Goal: Task Accomplishment & Management: Complete application form

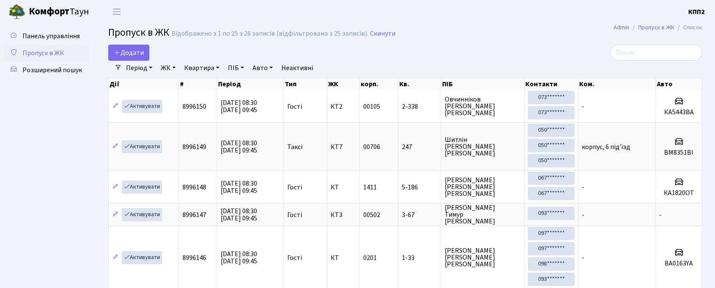
select select "25"
click at [686, 54] on input "search" at bounding box center [656, 53] width 92 height 16
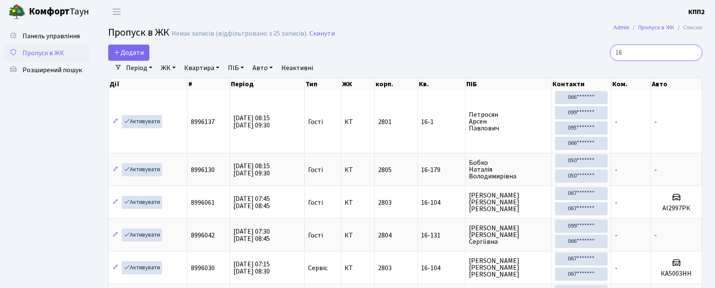
type input "1"
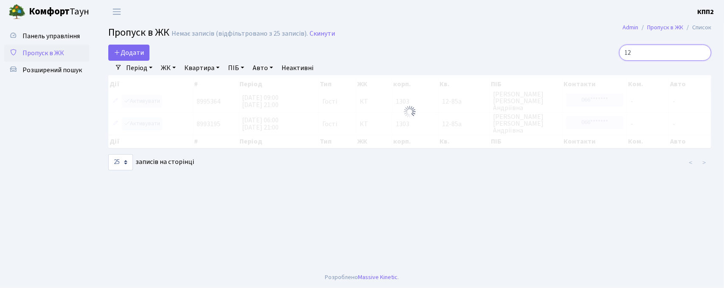
type input "1"
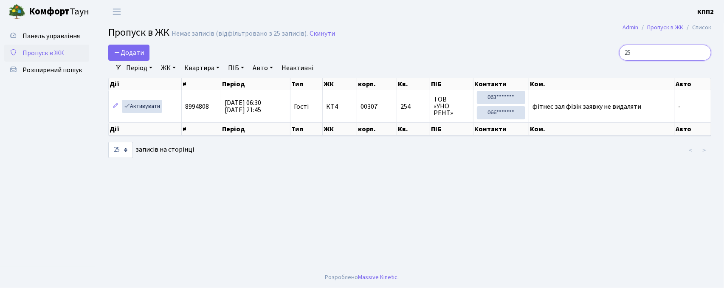
type input "2"
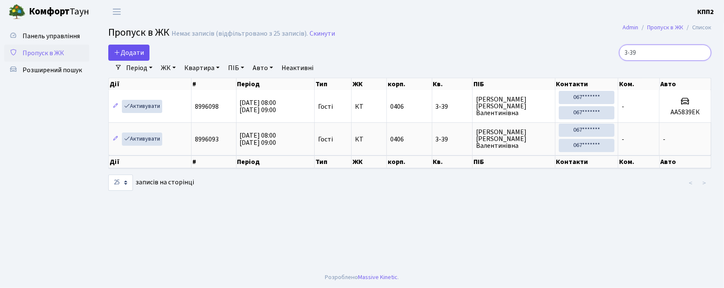
type input "3-39"
click at [123, 51] on span "Додати" at bounding box center [129, 52] width 30 height 9
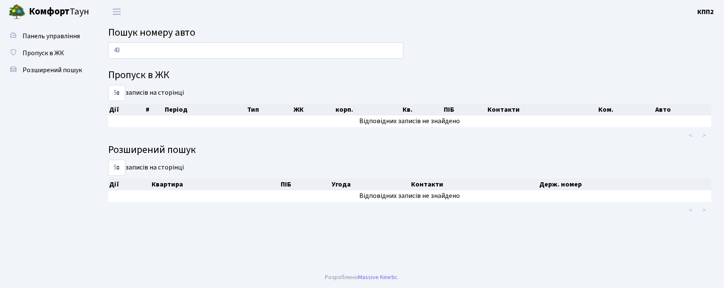
type input "4"
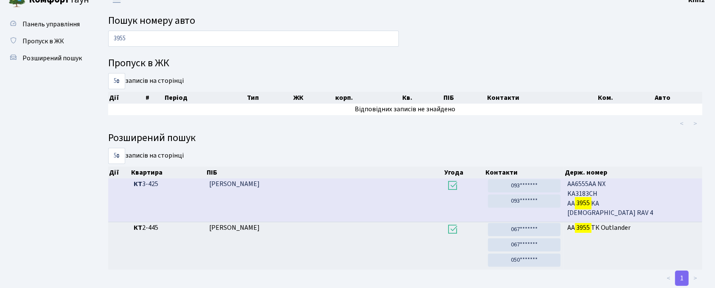
scroll to position [33, 0]
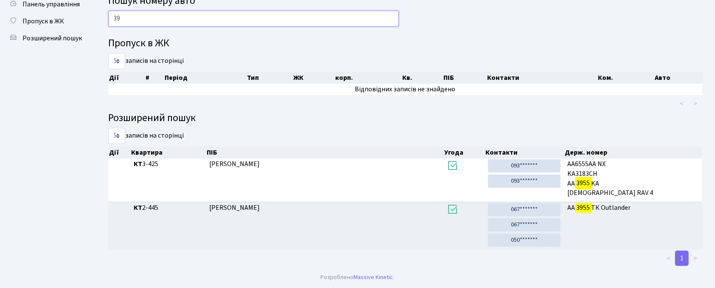
type input "3"
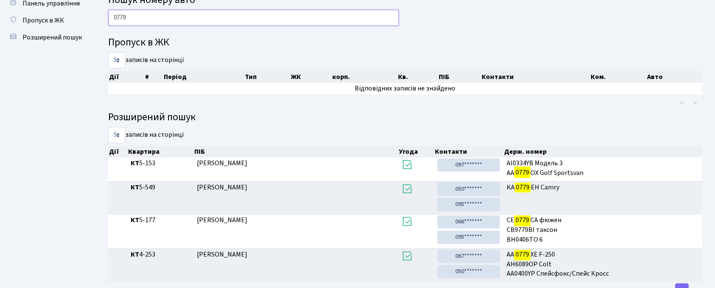
type input "0779"
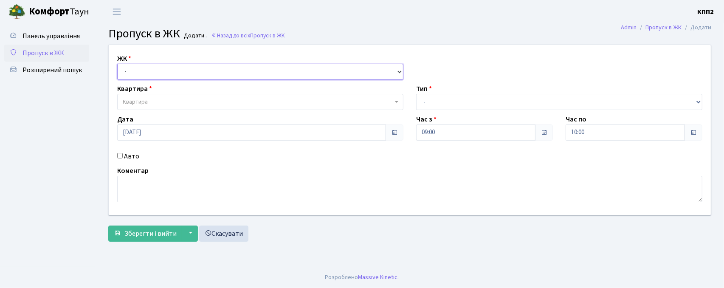
drag, startPoint x: 132, startPoint y: 72, endPoint x: 132, endPoint y: 78, distance: 6.4
click at [132, 78] on select "- КТ, вул. Регенераторна, 4 КТ2, просп. Соборності, 17 КТ3, вул. Березнева, 16 …" at bounding box center [260, 72] width 286 height 16
select select "295"
click at [117, 64] on select "- КТ, вул. Регенераторна, 4 КТ2, просп. Соборності, 17 КТ3, вул. Березнева, 16 …" at bounding box center [260, 72] width 286 height 16
select select
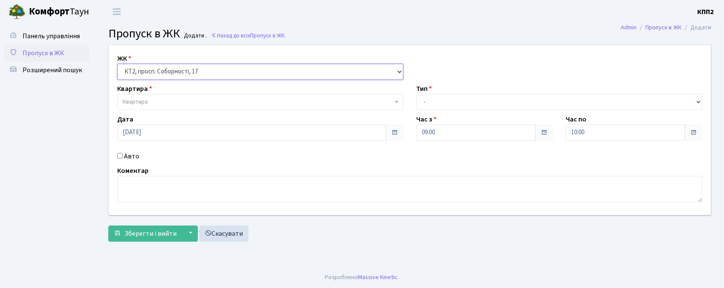
click at [133, 69] on select "- КТ, вул. Регенераторна, 4 КТ2, просп. Соборності, 17 КТ3, вул. Березнева, 16 …" at bounding box center [260, 72] width 286 height 16
select select "271"
click at [117, 64] on select "- КТ, вул. Регенераторна, 4 КТ2, просп. Соборності, 17 КТ3, вул. Березнева, 16 …" at bounding box center [260, 72] width 286 height 16
select select
click at [133, 100] on span "Квартира" at bounding box center [135, 102] width 25 height 8
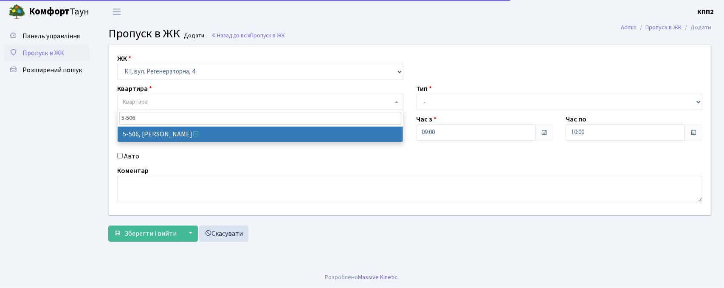
type input "5-506"
drag, startPoint x: 131, startPoint y: 133, endPoint x: 124, endPoint y: 150, distance: 18.7
select select "2034"
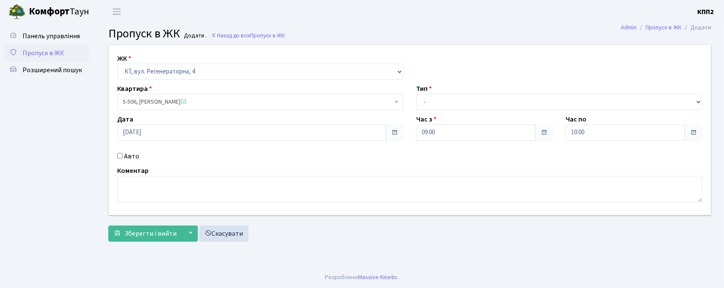
click at [119, 156] on input "Авто" at bounding box center [120, 156] width 6 height 6
checkbox input "true"
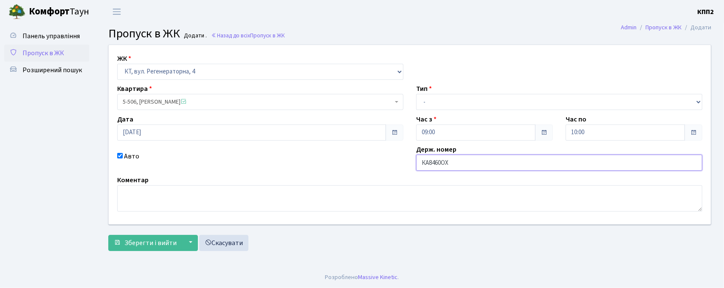
type input "КА8460ОХ"
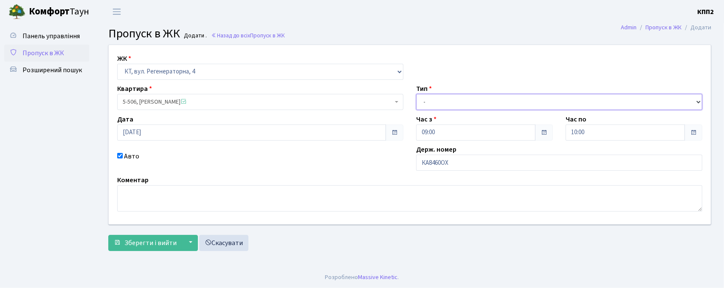
click at [428, 97] on select "- Доставка Таксі Гості Сервіс" at bounding box center [559, 102] width 286 height 16
select select "2"
click at [416, 94] on select "- Доставка Таксі Гості Сервіс" at bounding box center [559, 102] width 286 height 16
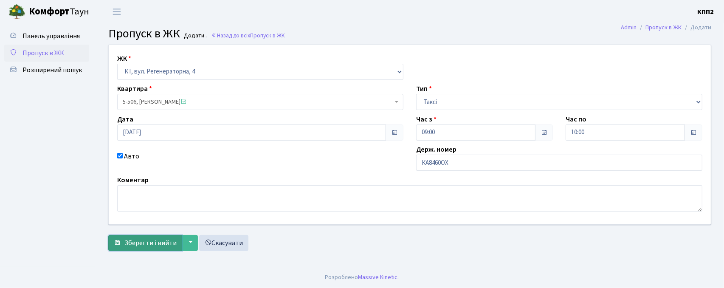
click at [149, 249] on button "Зберегти і вийти" at bounding box center [145, 243] width 74 height 16
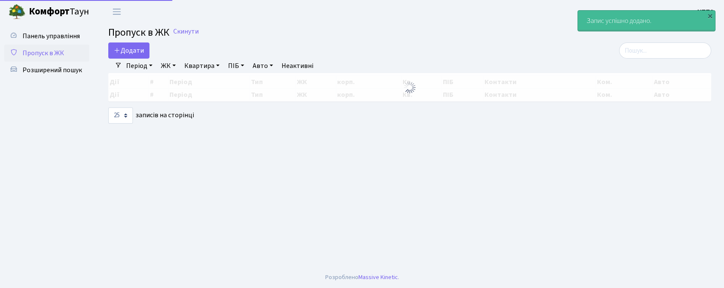
select select "25"
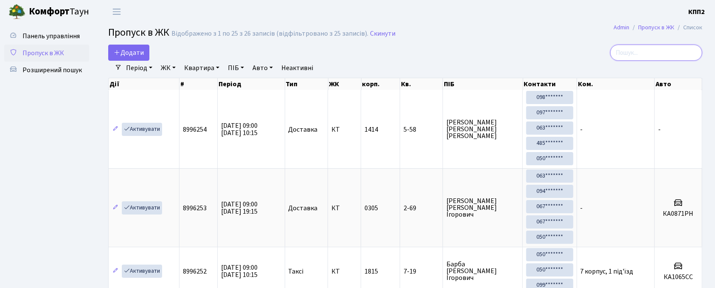
click at [654, 50] on input "search" at bounding box center [656, 53] width 92 height 16
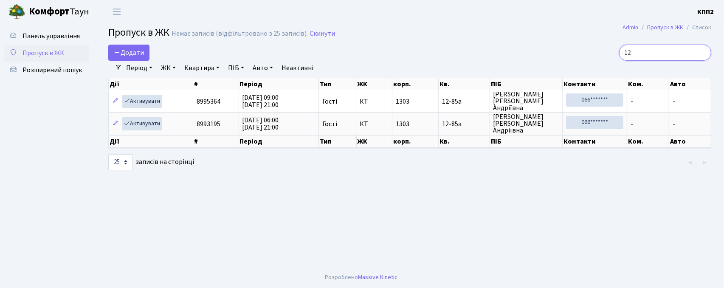
type input "1"
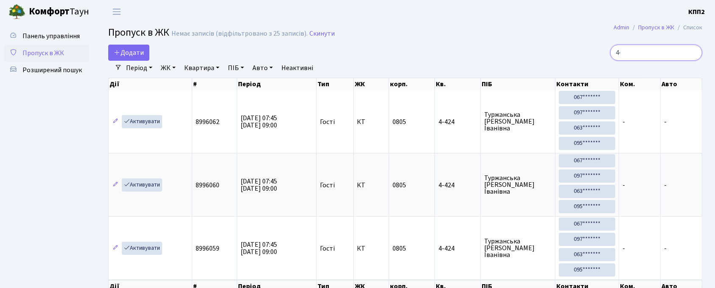
type input "4"
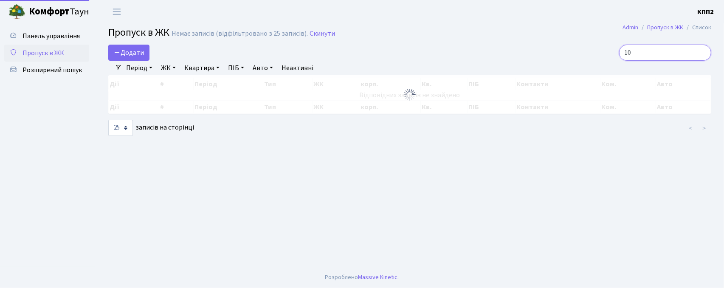
type input "1"
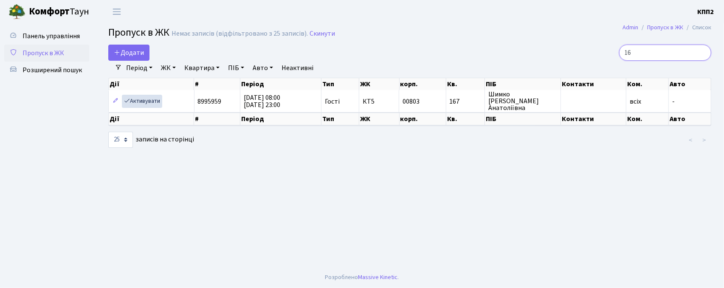
type input "1"
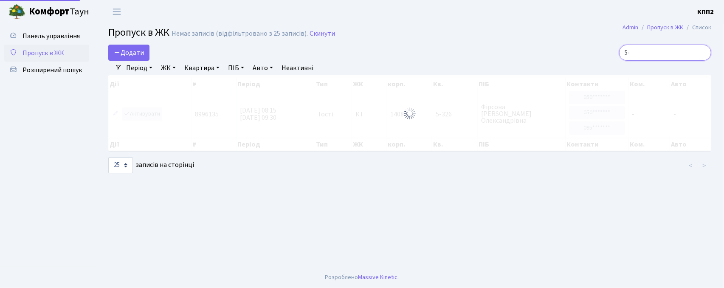
type input "5"
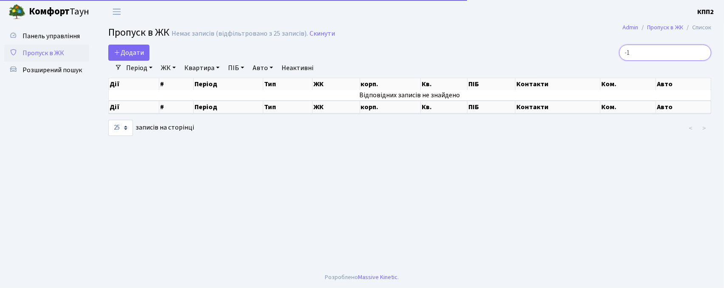
type input "-"
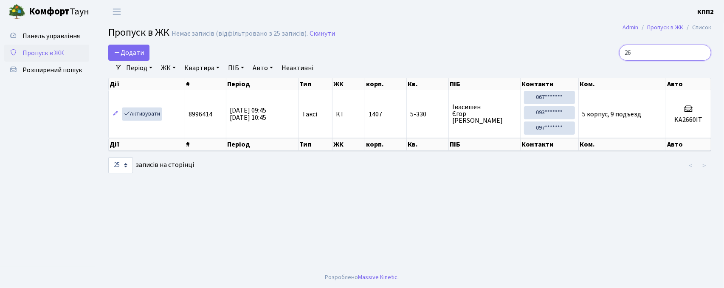
type input "2"
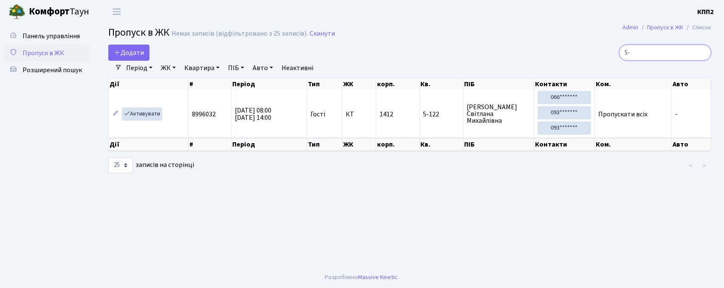
type input "5"
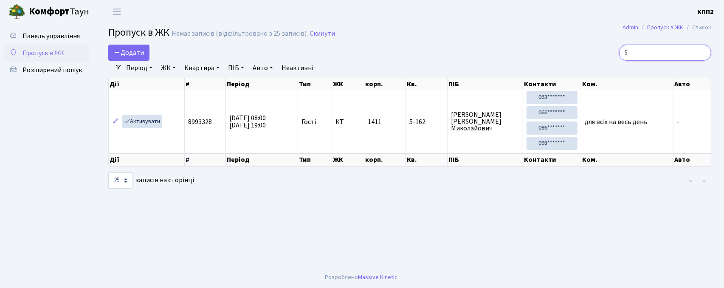
type input "5"
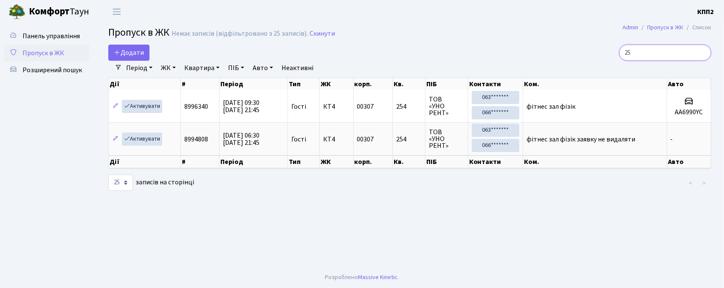
type input "2"
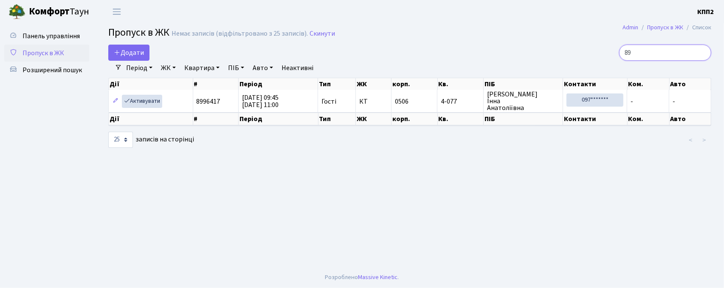
type input "8"
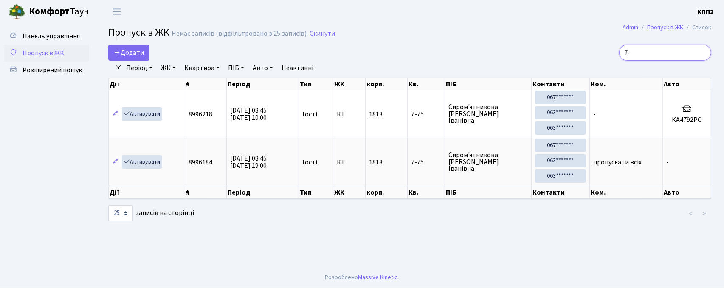
type input "7"
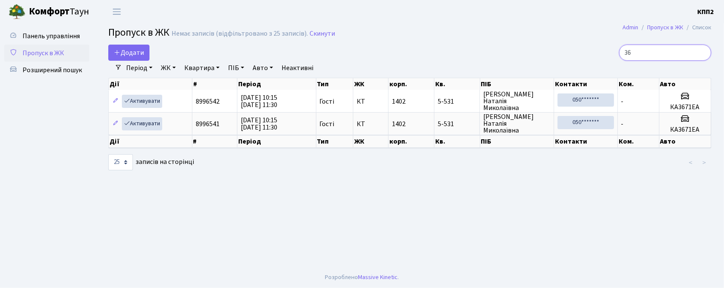
type input "3"
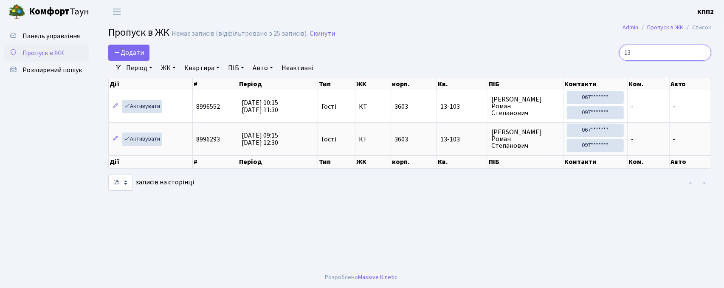
type input "1"
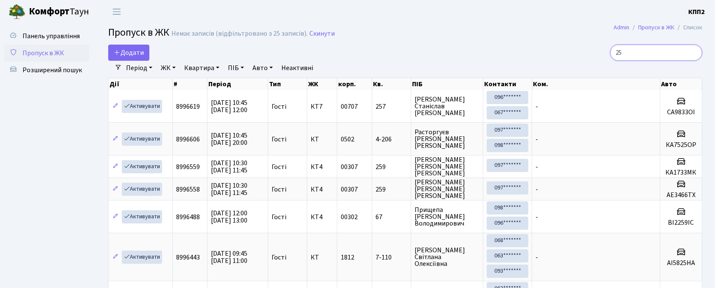
type input "2"
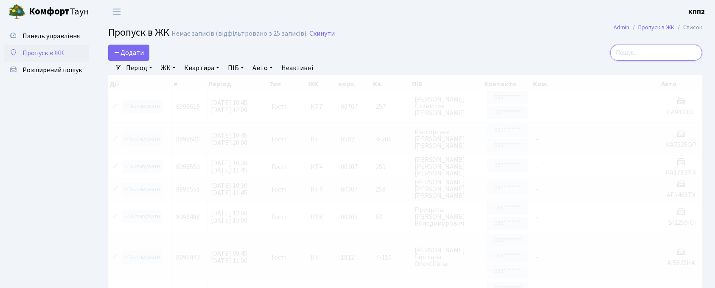
type input "5"
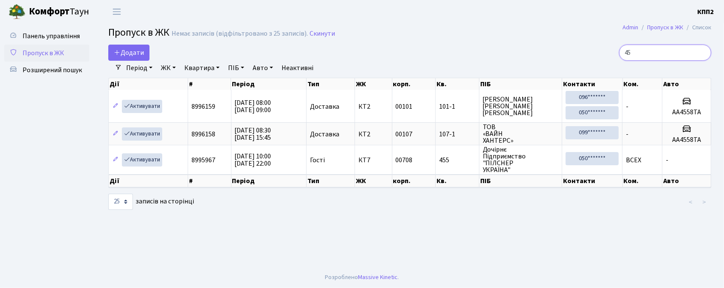
type input "4"
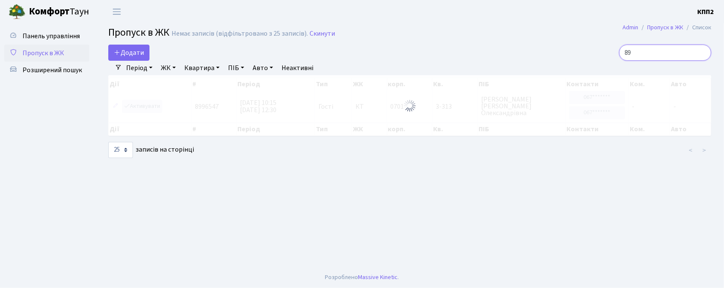
type input "8"
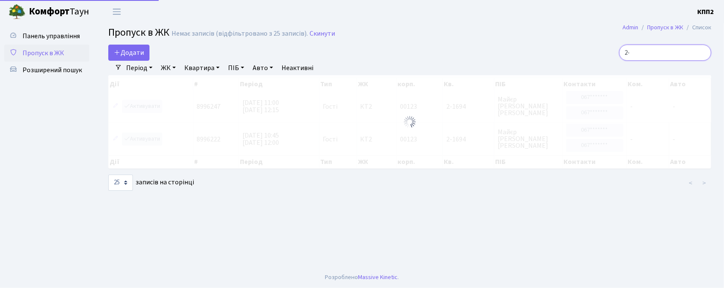
type input "2"
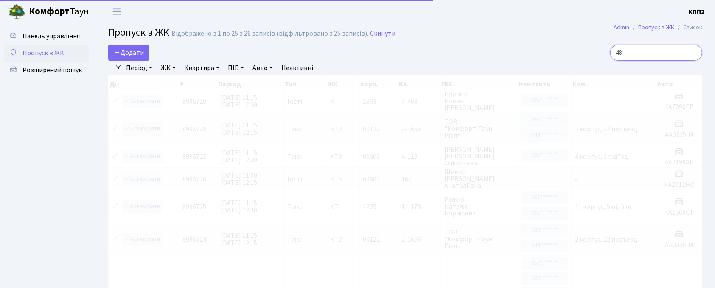
type input "4"
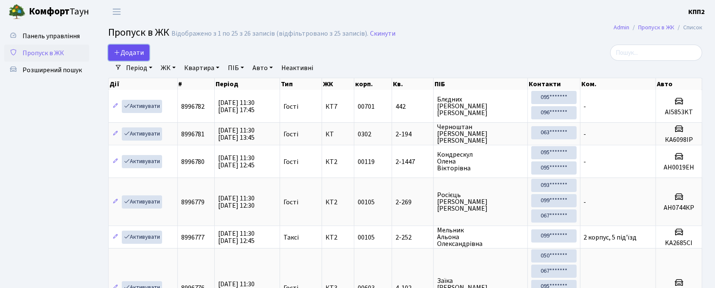
click at [133, 50] on span "Додати" at bounding box center [129, 52] width 30 height 9
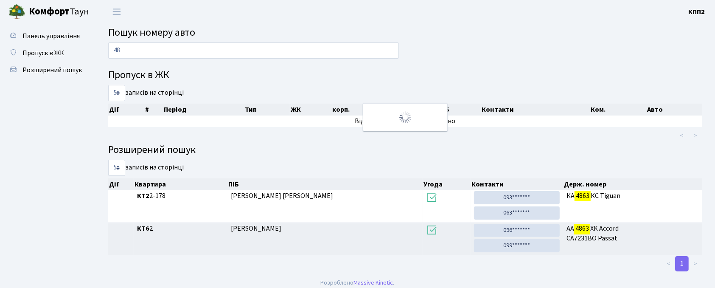
type input "4"
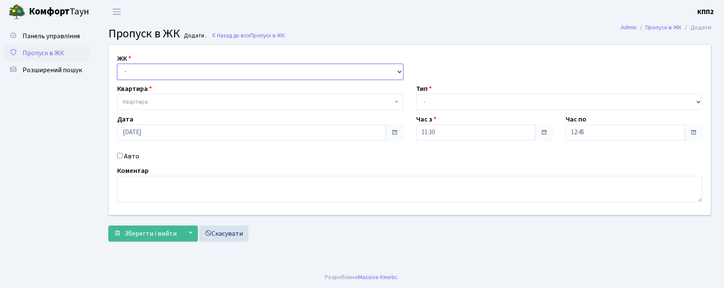
click at [143, 65] on select "- КТ, вул. Регенераторна, 4 КТ2, просп. [STREET_ADDRESS] [STREET_ADDRESS] [PERS…" at bounding box center [260, 72] width 286 height 16
select select "271"
click at [117, 64] on select "- КТ, вул. Регенераторна, 4 КТ2, просп. Соборності, 17 КТ3, вул. Березнева, 16 …" at bounding box center [260, 72] width 286 height 16
select select
click at [146, 89] on label "Квартира" at bounding box center [134, 89] width 35 height 10
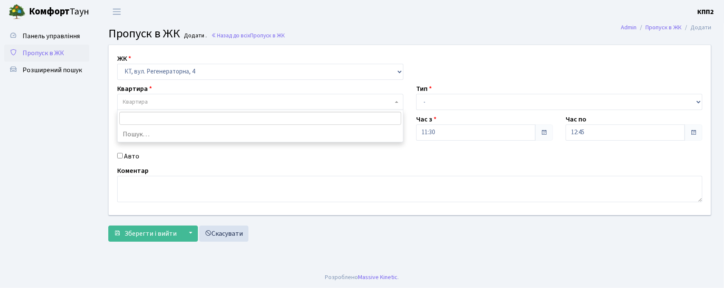
click at [147, 97] on span "Квартира" at bounding box center [260, 102] width 286 height 16
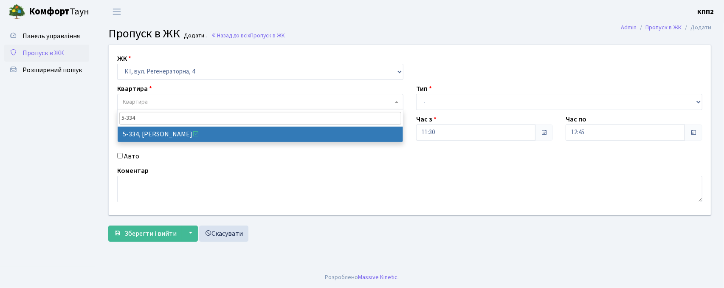
type input "5-334"
drag, startPoint x: 141, startPoint y: 136, endPoint x: 136, endPoint y: 142, distance: 7.8
select select "2169"
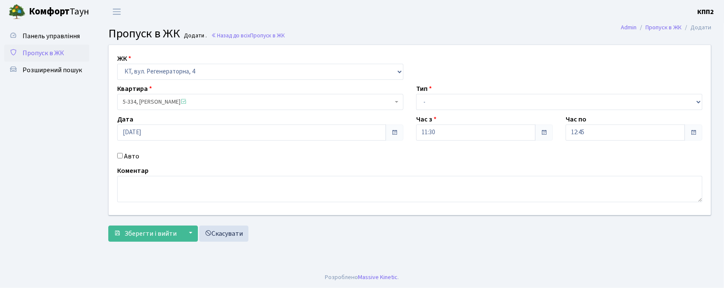
click at [120, 156] on input "Авто" at bounding box center [120, 156] width 6 height 6
checkbox input "true"
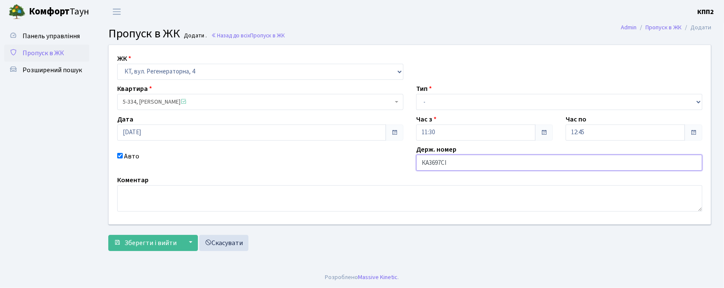
type input "КА3697СІ"
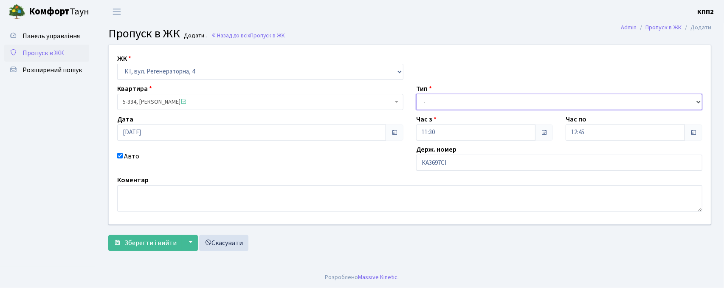
drag, startPoint x: 481, startPoint y: 102, endPoint x: 467, endPoint y: 107, distance: 15.1
click at [481, 102] on select "- Доставка Таксі Гості Сервіс" at bounding box center [559, 102] width 286 height 16
select select "2"
click at [416, 94] on select "- Доставка Таксі Гості Сервіс" at bounding box center [559, 102] width 286 height 16
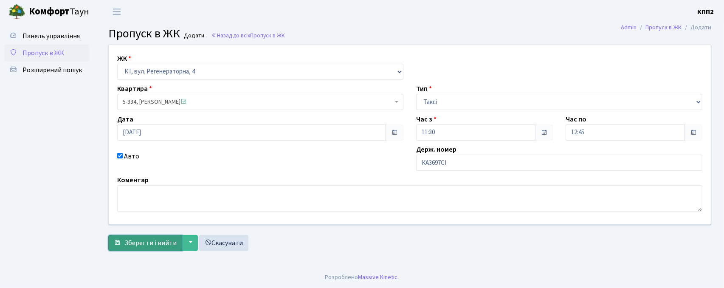
click at [150, 249] on button "Зберегти і вийти" at bounding box center [145, 243] width 74 height 16
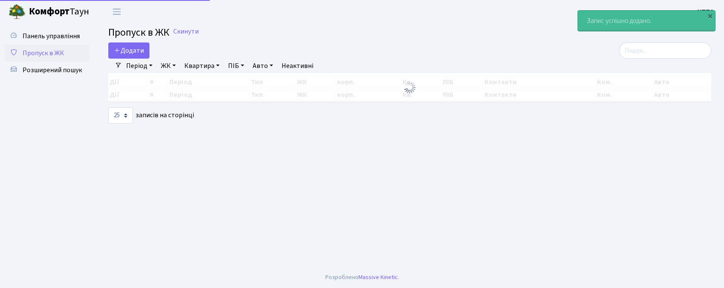
select select "25"
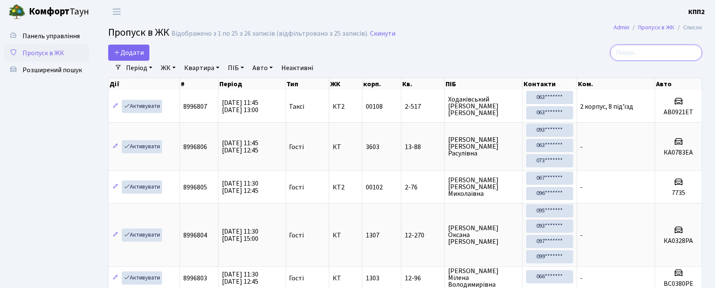
click at [676, 59] on input "search" at bounding box center [656, 53] width 92 height 16
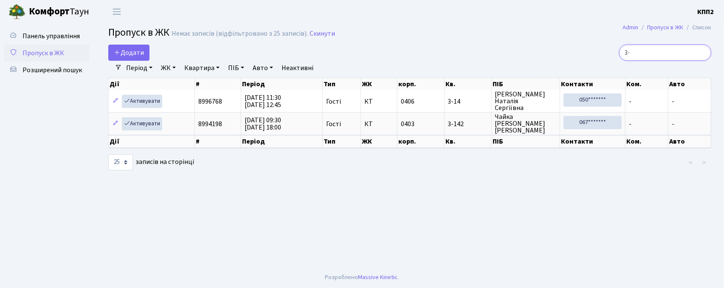
type input "3"
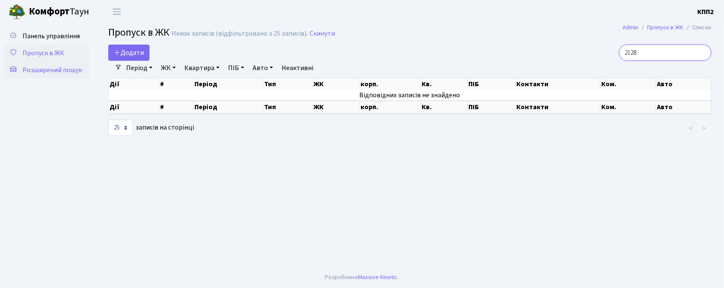
type input "2128"
click at [45, 69] on span "Розширений пошук" at bounding box center [51, 69] width 59 height 9
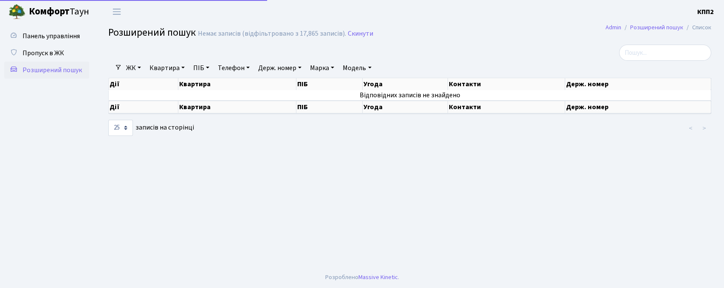
select select "25"
click at [53, 38] on span "Панель управління" at bounding box center [50, 35] width 57 height 9
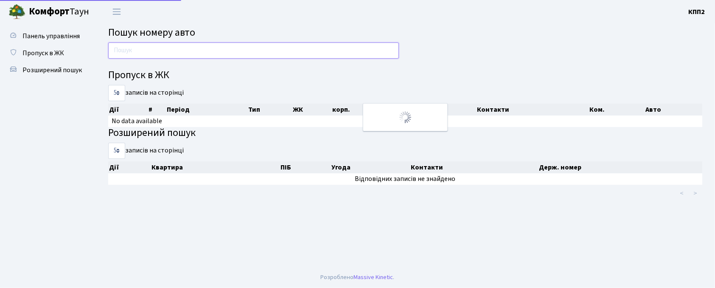
drag, startPoint x: 0, startPoint y: 0, endPoint x: 149, endPoint y: 45, distance: 155.9
click at [149, 45] on input "text" at bounding box center [253, 50] width 291 height 16
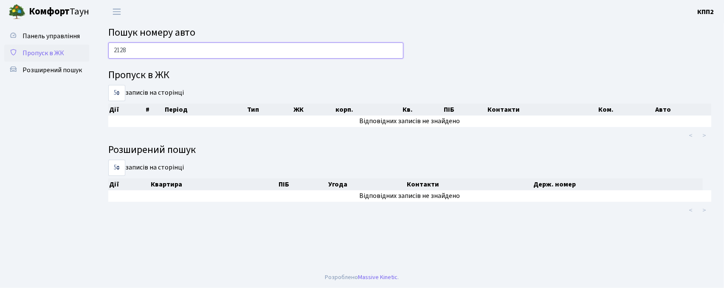
type input "2128"
click at [70, 53] on link "Пропуск в ЖК" at bounding box center [46, 53] width 85 height 17
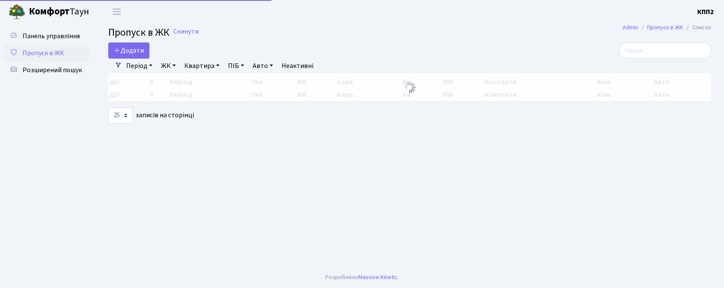
select select "25"
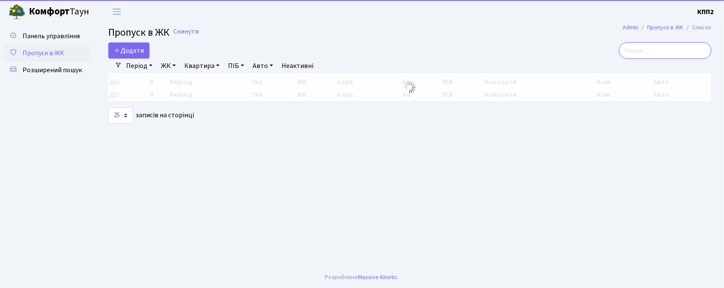
click at [663, 58] on input "search" at bounding box center [665, 50] width 92 height 16
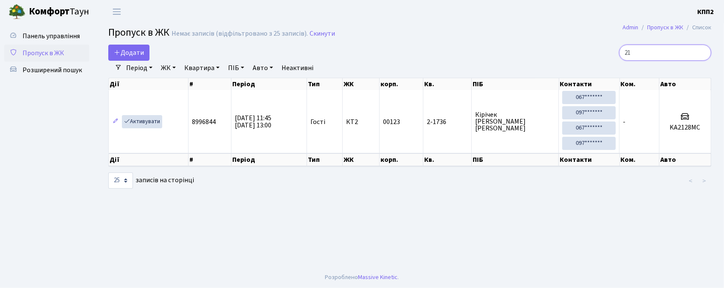
type input "2"
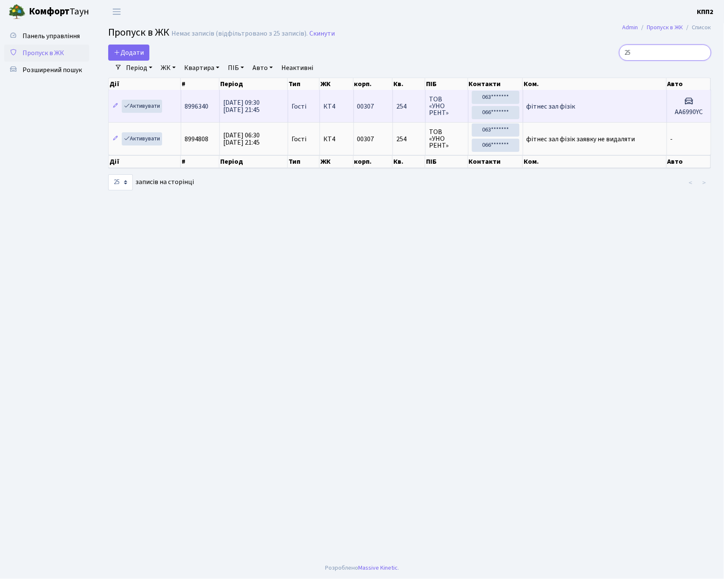
type input "25"
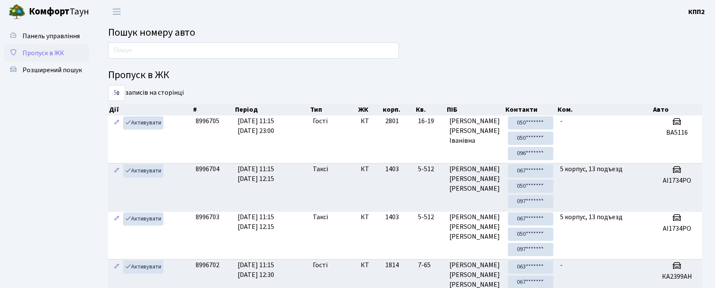
click at [54, 59] on link "Пропуск в ЖК" at bounding box center [46, 53] width 85 height 17
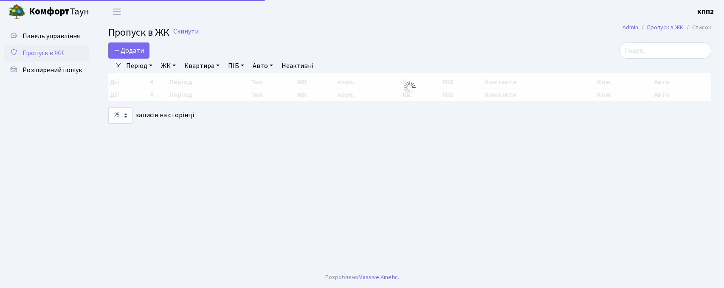
select select "25"
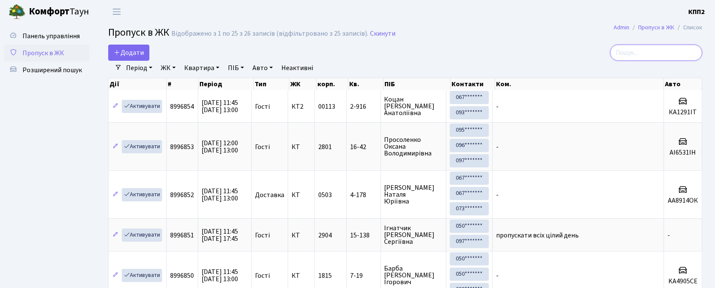
click at [639, 49] on input "search" at bounding box center [656, 53] width 92 height 16
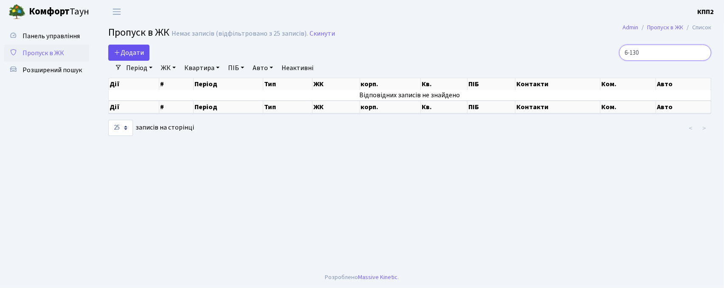
type input "6-130"
click at [130, 45] on link "Додати" at bounding box center [128, 53] width 41 height 16
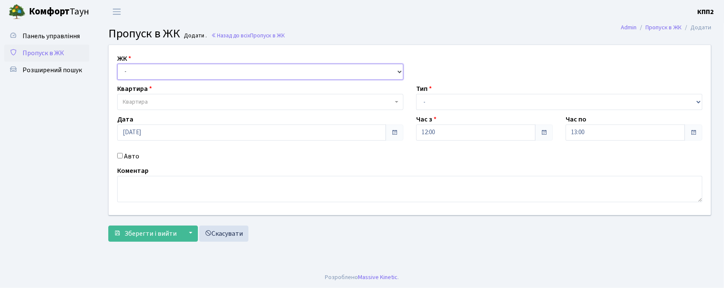
click at [134, 70] on select "- КТ, вул. Регенераторна, 4 КТ2, просп. [STREET_ADDRESS] [STREET_ADDRESS] [PERS…" at bounding box center [260, 72] width 286 height 16
select select "271"
click at [117, 64] on select "- КТ, вул. Регенераторна, 4 КТ2, просп. [STREET_ADDRESS] [STREET_ADDRESS] [PERS…" at bounding box center [260, 72] width 286 height 16
select select
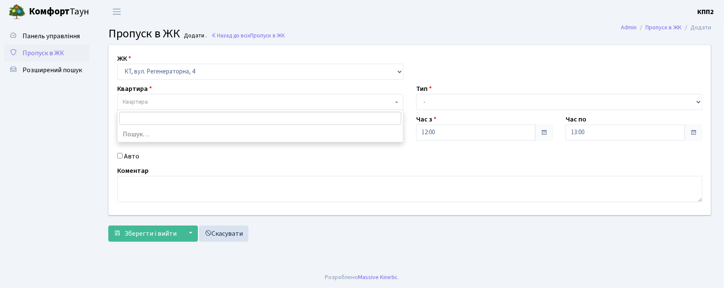
click at [146, 95] on span "Квартира" at bounding box center [260, 102] width 286 height 16
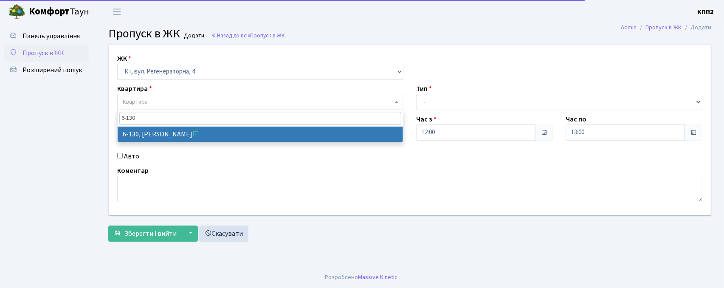
type input "6-130"
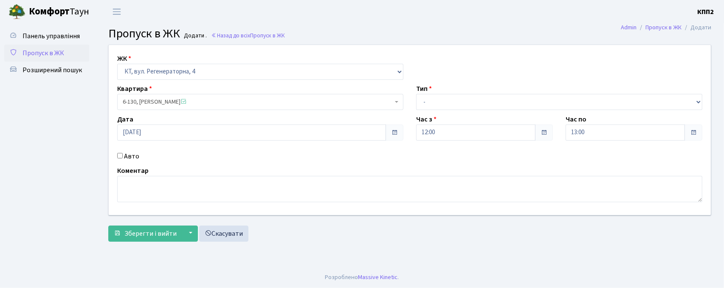
select select "5266"
drag, startPoint x: 459, startPoint y: 106, endPoint x: 452, endPoint y: 109, distance: 7.0
click at [459, 106] on select "- Доставка Таксі Гості Сервіс" at bounding box center [559, 102] width 286 height 16
select select "1"
click at [416, 94] on select "- Доставка Таксі Гості Сервіс" at bounding box center [559, 102] width 286 height 16
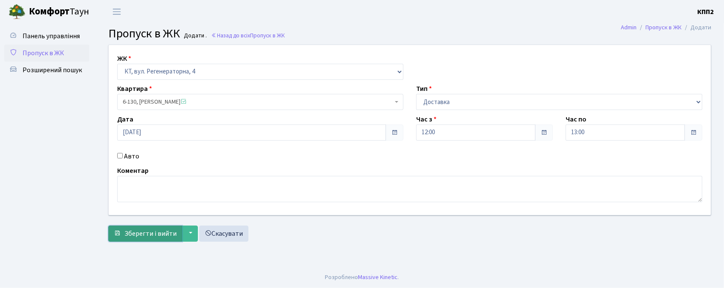
click at [162, 233] on span "Зберегти і вийти" at bounding box center [150, 233] width 52 height 9
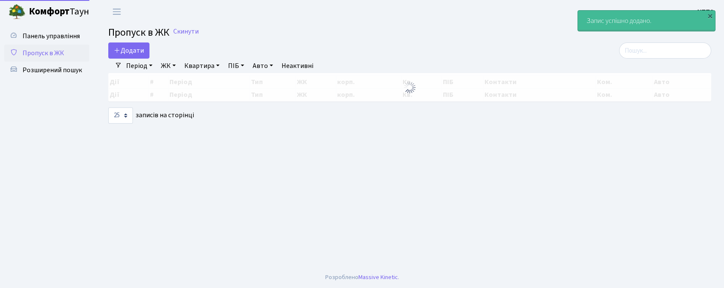
select select "25"
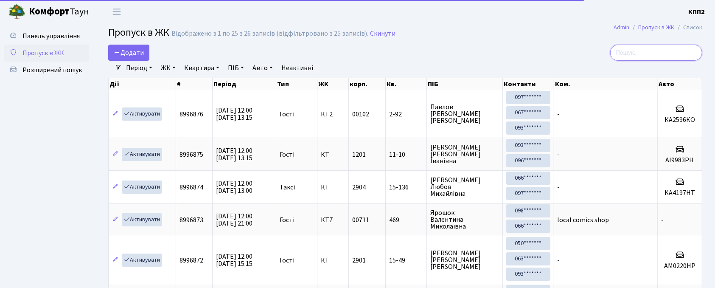
click at [642, 56] on input "search" at bounding box center [656, 53] width 92 height 16
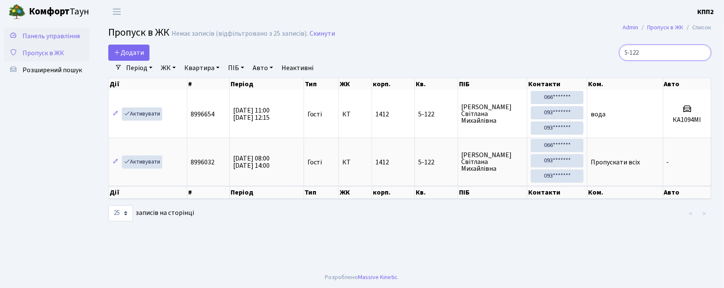
type input "5-122"
click at [58, 38] on span "Панель управління" at bounding box center [50, 35] width 57 height 9
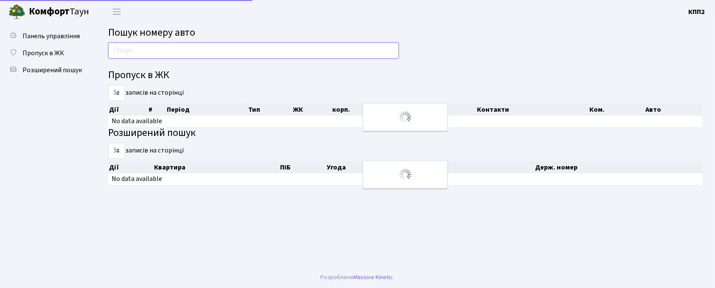
drag, startPoint x: 0, startPoint y: 0, endPoint x: 162, endPoint y: 57, distance: 171.4
click at [162, 57] on input "text" at bounding box center [253, 50] width 291 height 16
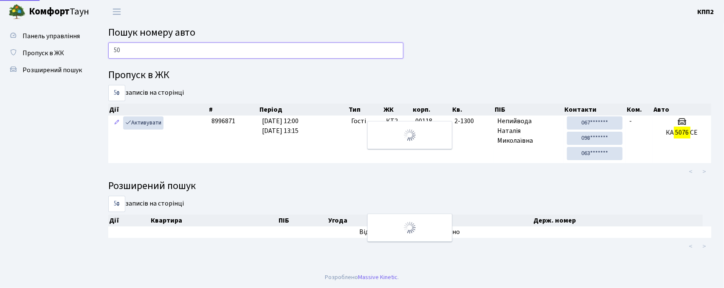
type input "5"
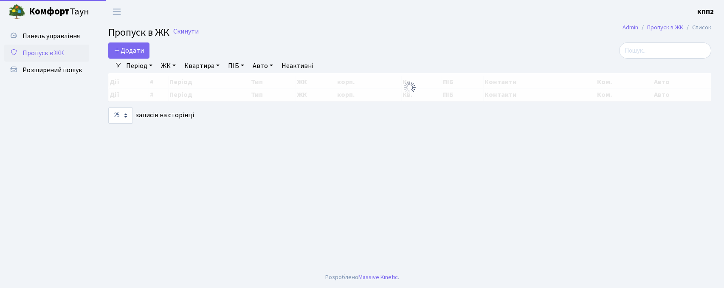
select select "25"
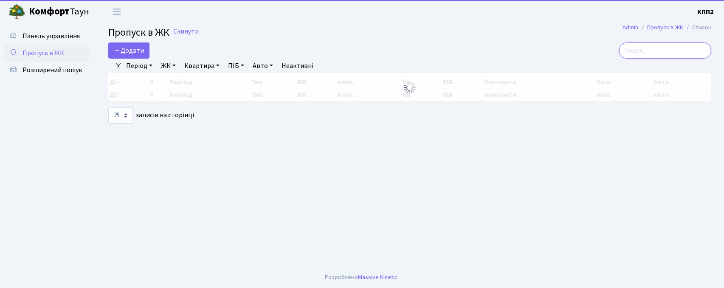
click at [643, 49] on input "search" at bounding box center [665, 50] width 92 height 16
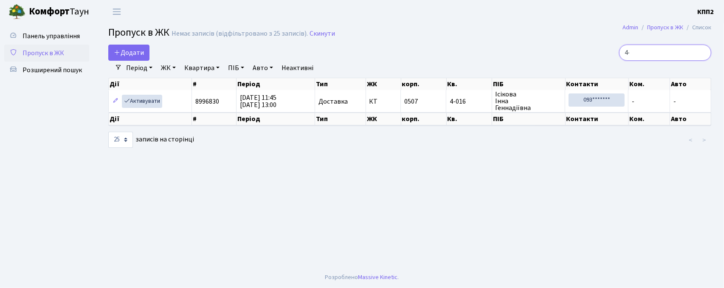
type input "4"
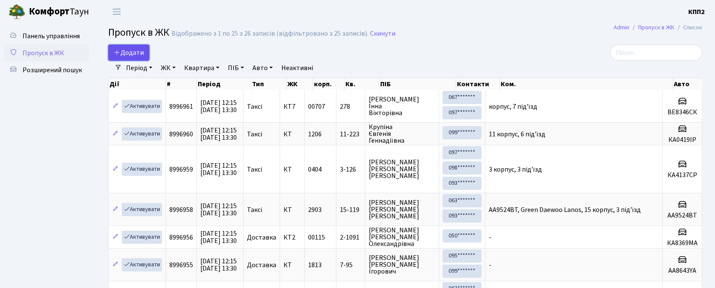
click at [143, 45] on link "Додати" at bounding box center [128, 53] width 41 height 16
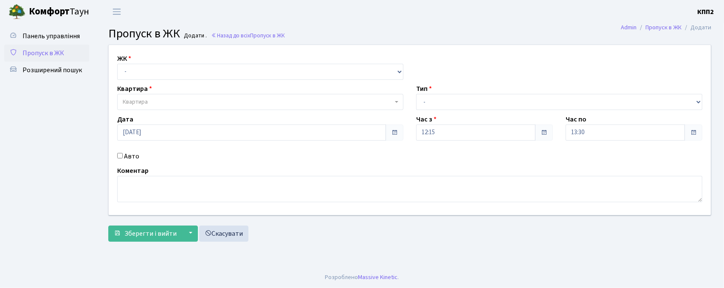
select select "271"
click at [117, 64] on select "- КТ, вул. Регенераторна, 4 КТ2, просп. [STREET_ADDRESS] [STREET_ADDRESS] [PERS…" at bounding box center [260, 72] width 286 height 16
select select
click at [153, 105] on span "Квартира" at bounding box center [258, 102] width 270 height 8
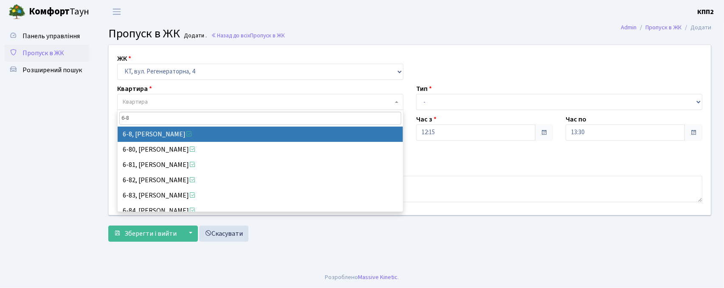
type input "6-8"
select select "5188"
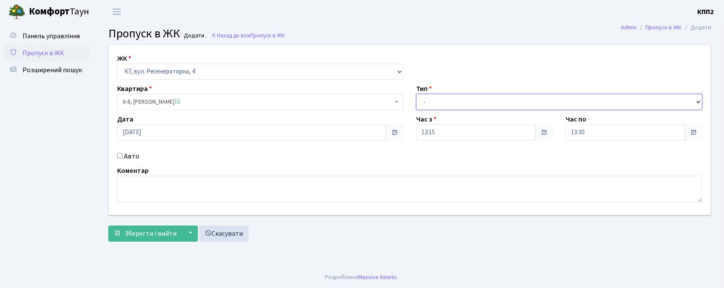
drag, startPoint x: 436, startPoint y: 103, endPoint x: 438, endPoint y: 109, distance: 7.1
click at [436, 104] on select "- Доставка Таксі Гості Сервіс" at bounding box center [559, 102] width 286 height 16
select select "3"
click at [416, 94] on select "- Доставка Таксі Гості Сервіс" at bounding box center [559, 102] width 286 height 16
click at [122, 155] on input "Авто" at bounding box center [120, 156] width 6 height 6
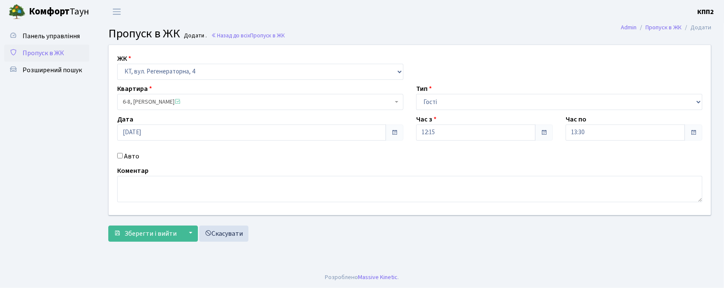
checkbox input "true"
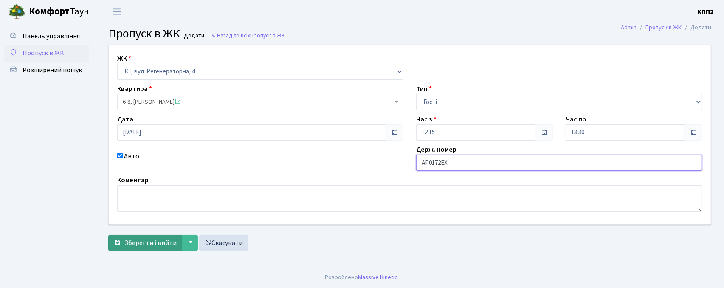
type input "АР0172ЕХ"
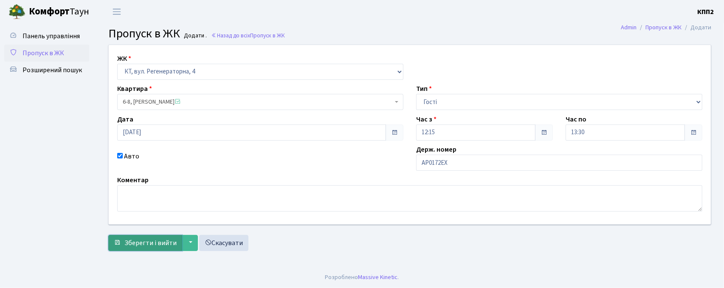
click at [143, 241] on span "Зберегти і вийти" at bounding box center [150, 242] width 52 height 9
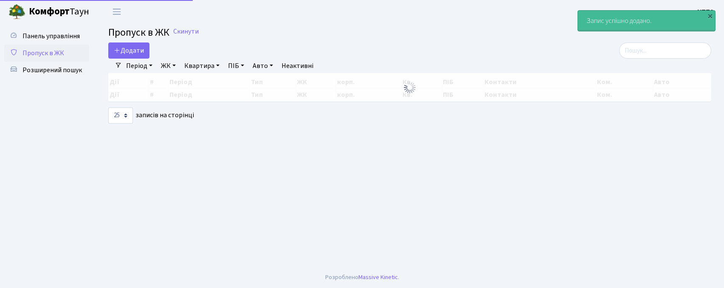
select select "25"
click at [696, 60] on div "Період [DATE] - [DATE] ЖК - КТ, вул. Регенераторна, 4 КТ2, просп. [STREET_ADDRE…" at bounding box center [413, 66] width 582 height 14
click at [683, 54] on input "search" at bounding box center [665, 50] width 92 height 16
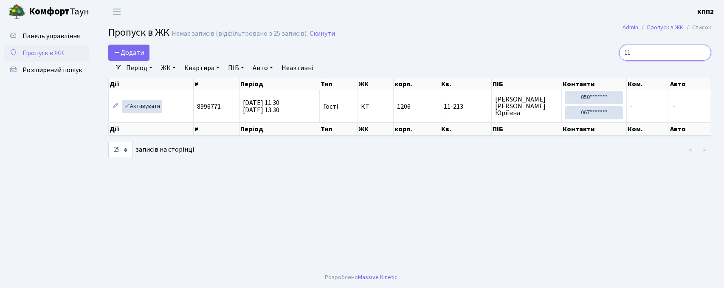
type input "1"
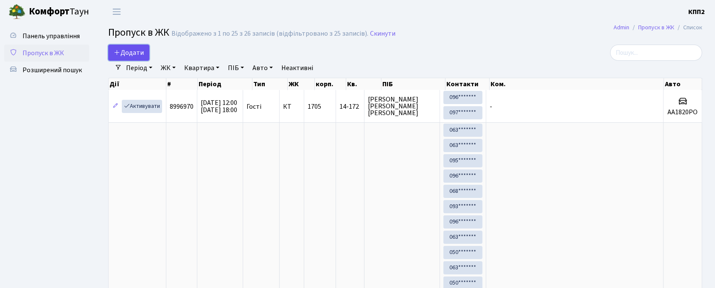
click at [129, 51] on span "Додати" at bounding box center [129, 52] width 30 height 9
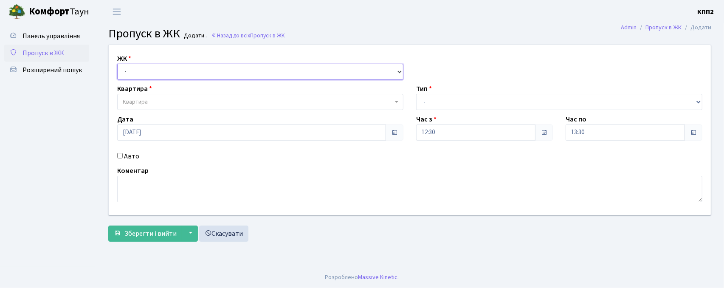
drag, startPoint x: 0, startPoint y: 0, endPoint x: 143, endPoint y: 70, distance: 159.3
click at [143, 70] on select "- КТ, вул. Регенераторна, 4 КТ2, просп. [STREET_ADDRESS] [STREET_ADDRESS] [PERS…" at bounding box center [260, 72] width 286 height 16
select select "271"
click at [117, 64] on select "- КТ, вул. Регенераторна, 4 КТ2, просп. [STREET_ADDRESS] [STREET_ADDRESS] [PERS…" at bounding box center [260, 72] width 286 height 16
select select
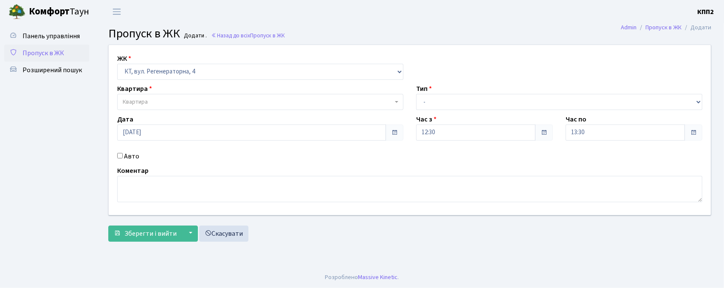
click at [157, 103] on span "Квартира" at bounding box center [258, 102] width 270 height 8
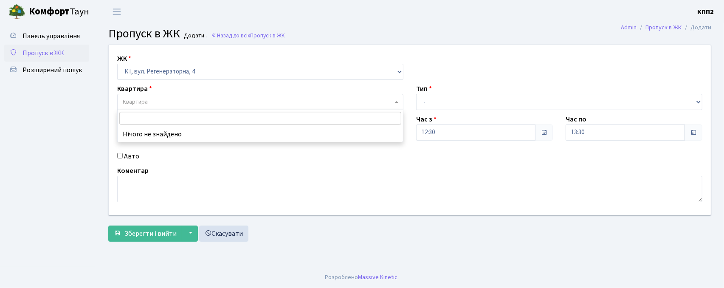
type input "-"
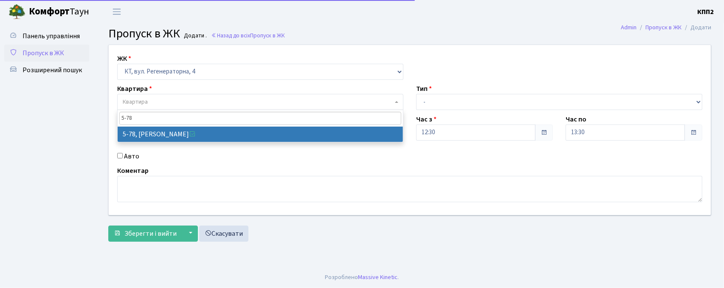
type input "5-78"
select select "2488"
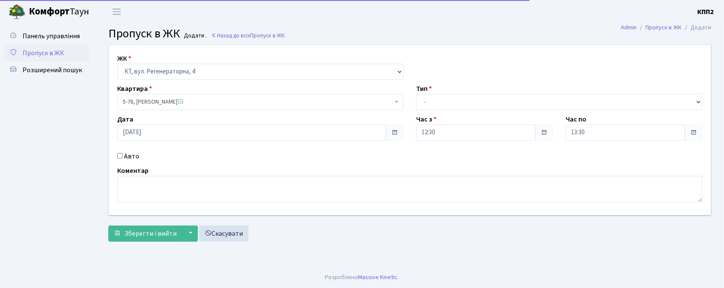
click at [138, 156] on div "Авто" at bounding box center [260, 156] width 299 height 10
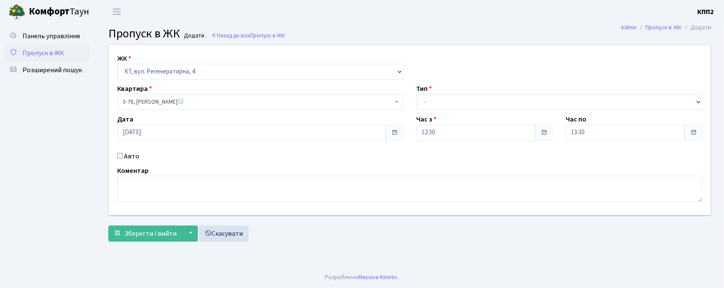
click at [132, 159] on label "Авто" at bounding box center [131, 156] width 15 height 10
click at [123, 158] on input "Авто" at bounding box center [120, 156] width 6 height 6
checkbox input "true"
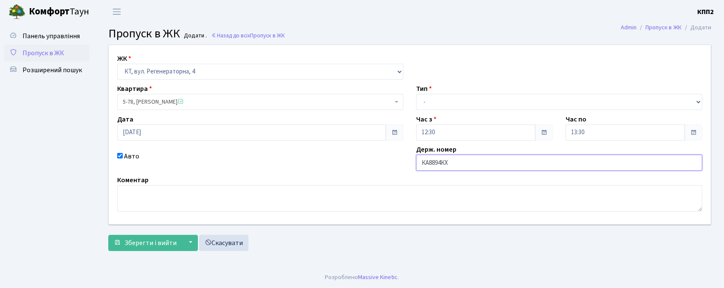
type input "КА8894КХ"
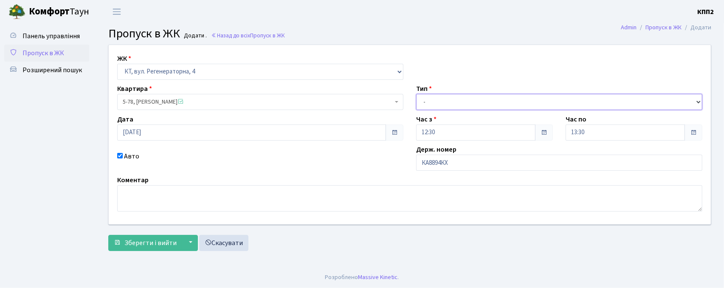
click at [430, 102] on select "- Доставка Таксі Гості Сервіс" at bounding box center [559, 102] width 286 height 16
select select "2"
click at [416, 94] on select "- Доставка Таксі Гості Сервіс" at bounding box center [559, 102] width 286 height 16
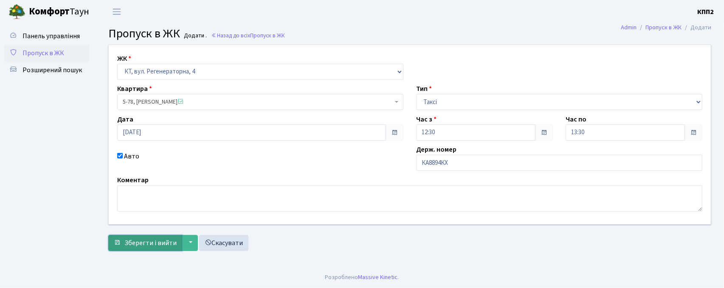
click at [138, 242] on span "Зберегти і вийти" at bounding box center [150, 242] width 52 height 9
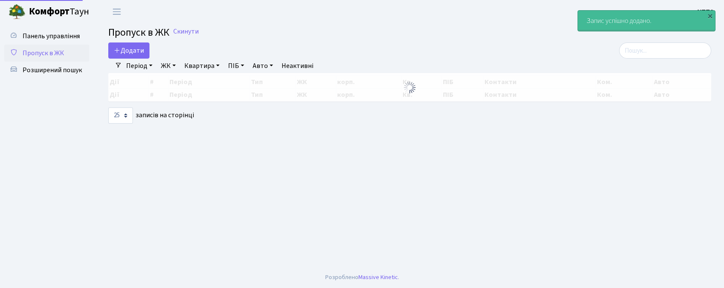
select select "25"
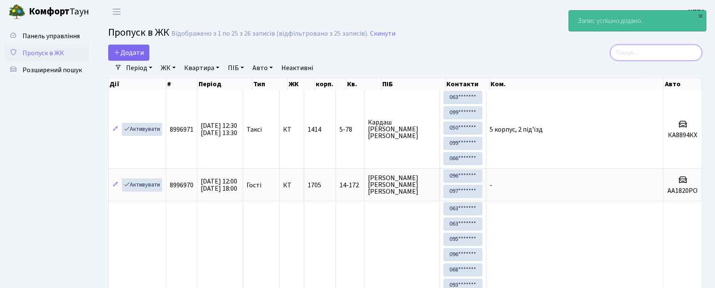
click at [681, 54] on input "search" at bounding box center [656, 53] width 92 height 16
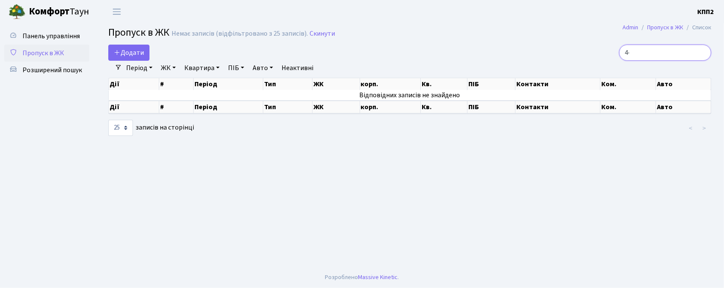
type input "4"
